Goal: Check status

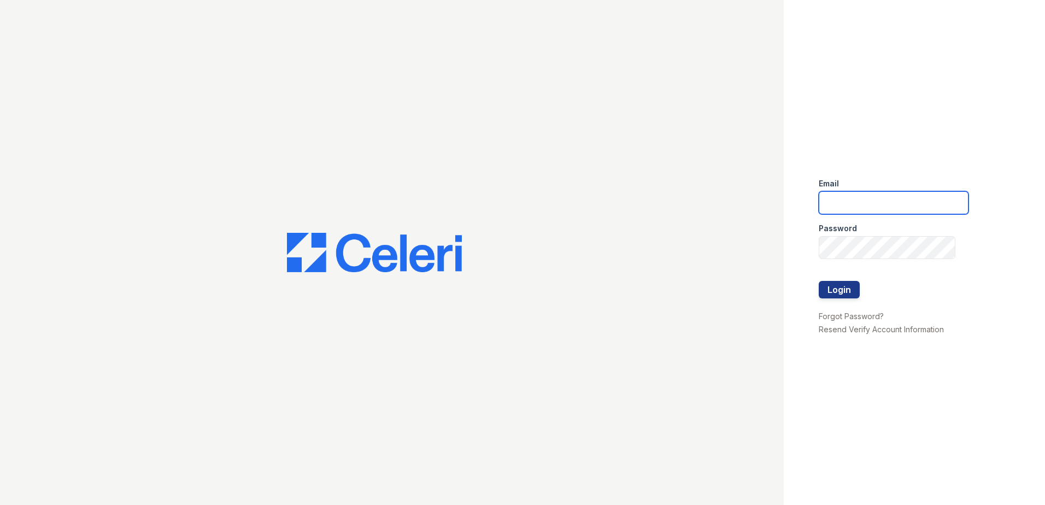
click at [862, 211] on input "email" at bounding box center [894, 202] width 150 height 23
type input "lawilliams@trinity-pm.com"
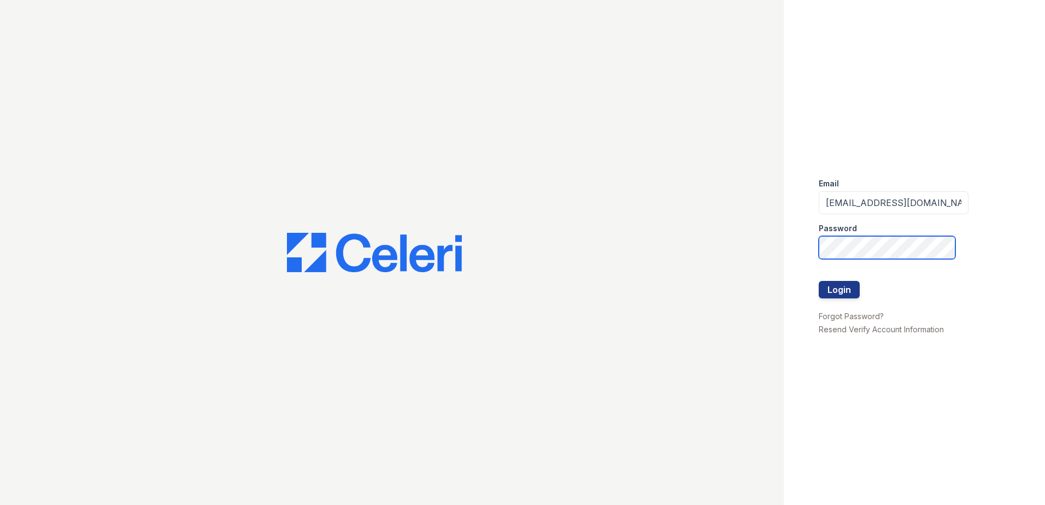
click at [819, 281] on button "Login" at bounding box center [839, 289] width 41 height 17
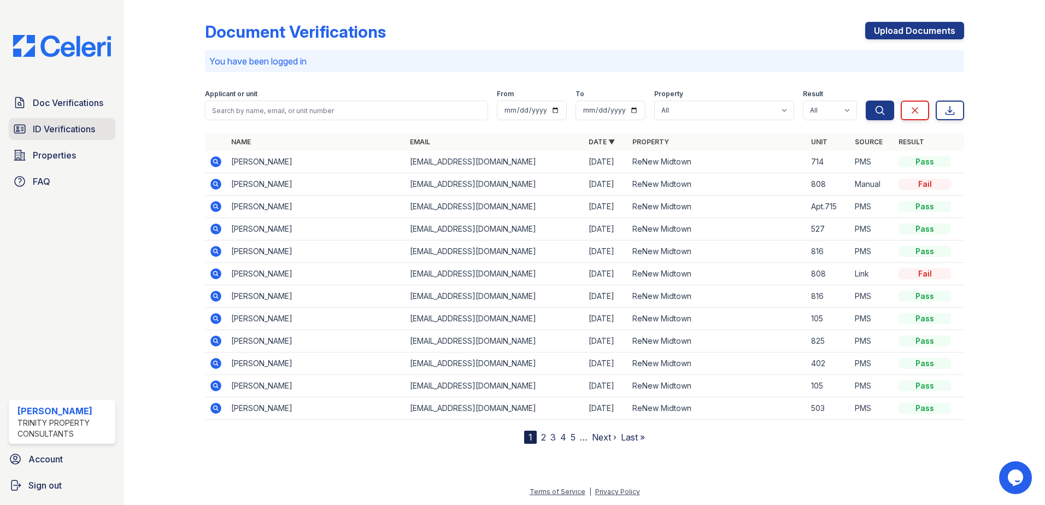
click at [61, 128] on span "ID Verifications" at bounding box center [64, 128] width 62 height 13
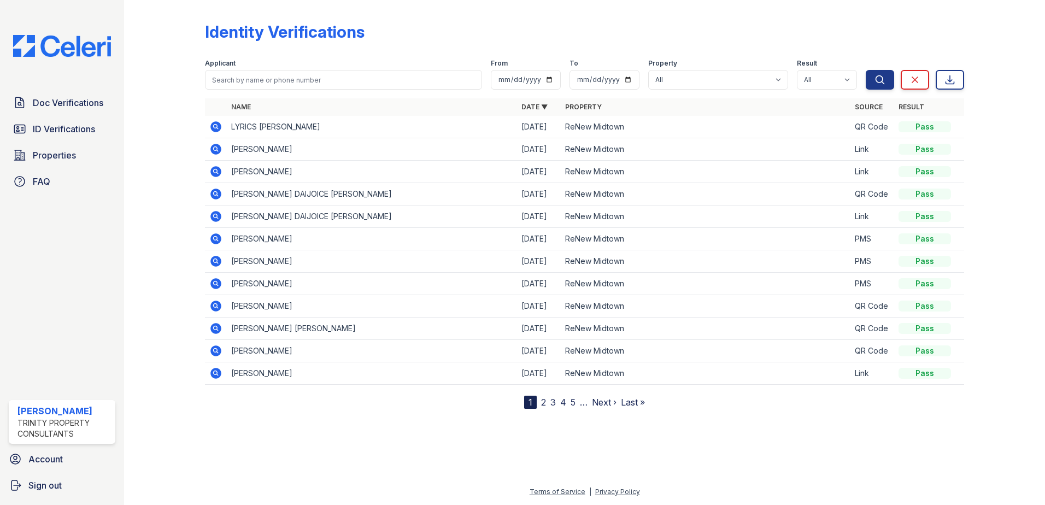
click at [1038, 292] on div "Identity Verifications Filter Applicant From To Property All ReNew Midtown Resu…" at bounding box center [584, 252] width 921 height 505
drag, startPoint x: 84, startPoint y: 103, endPoint x: 87, endPoint y: 97, distance: 6.7
click at [84, 102] on span "Doc Verifications" at bounding box center [68, 102] width 71 height 13
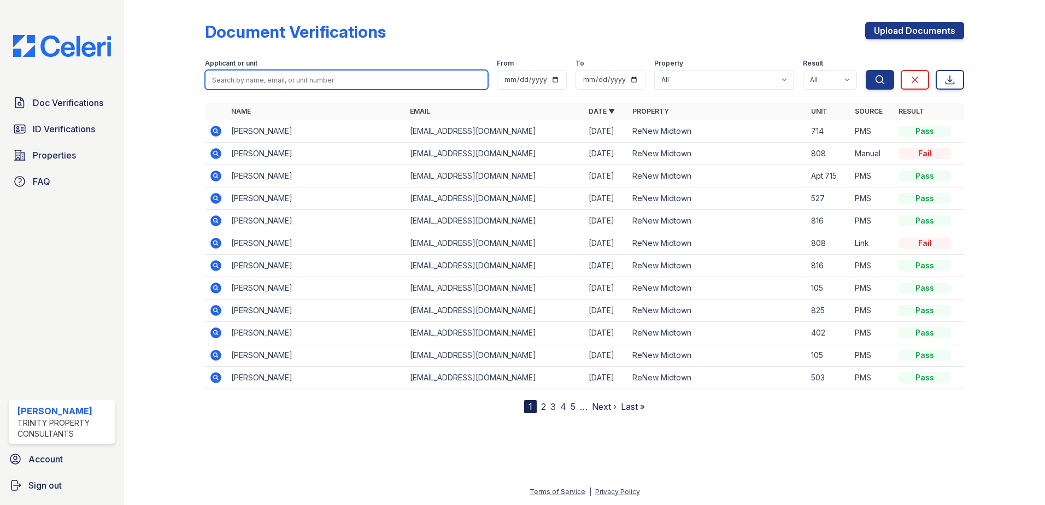
click at [274, 72] on input "search" at bounding box center [346, 80] width 283 height 20
type input "[PERSON_NAME]"
click at [866, 70] on button "Search" at bounding box center [880, 80] width 28 height 20
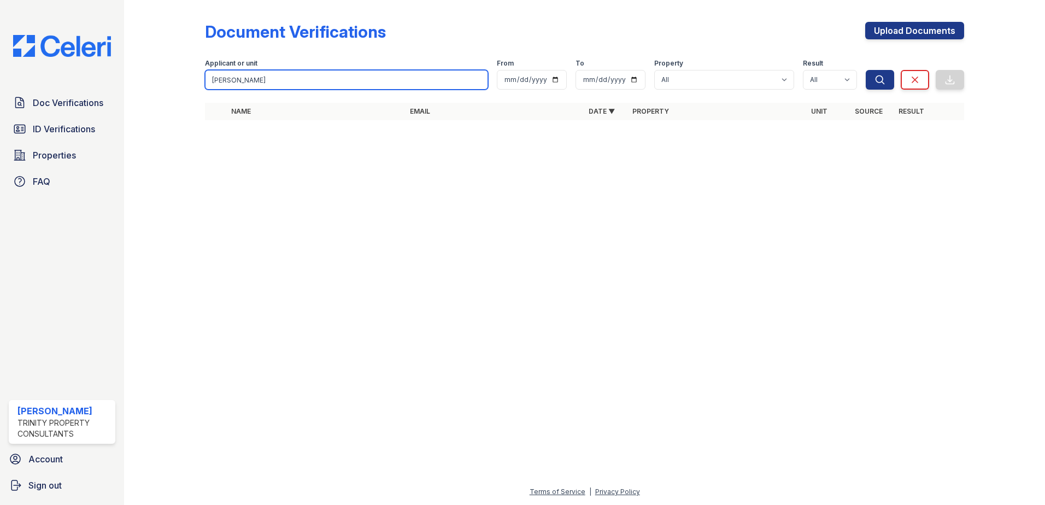
click at [262, 78] on input "[PERSON_NAME]" at bounding box center [346, 80] width 283 height 20
type input "[PERSON_NAME]"
click at [866, 70] on button "Search" at bounding box center [880, 80] width 28 height 20
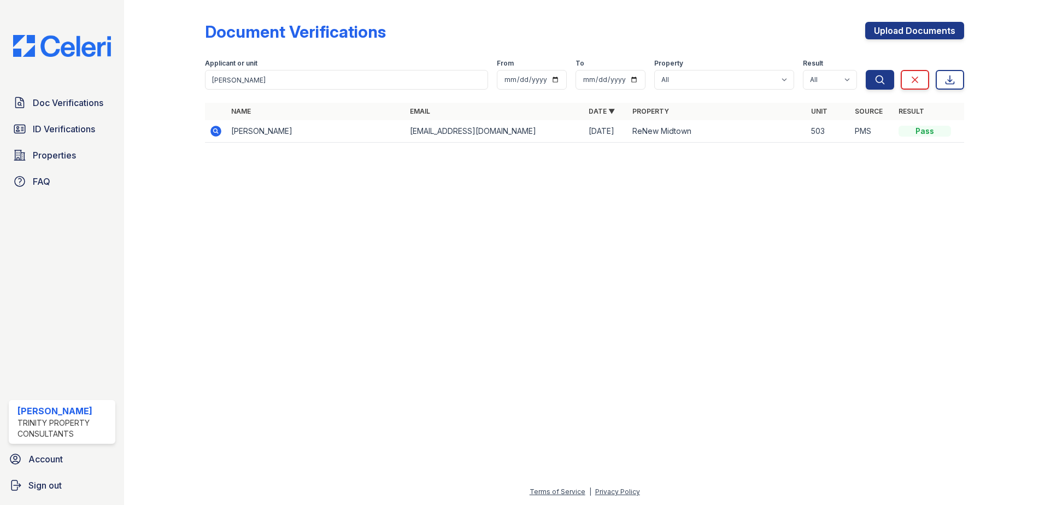
click at [212, 132] on icon at bounding box center [216, 131] width 11 height 11
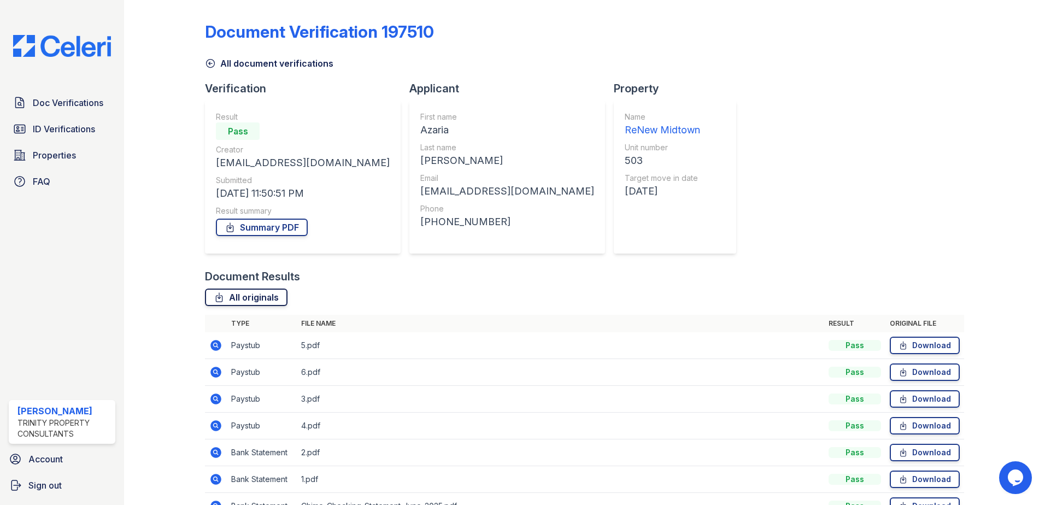
click at [247, 300] on link "All originals" at bounding box center [246, 297] width 83 height 17
click at [283, 226] on link "Summary PDF" at bounding box center [262, 227] width 92 height 17
